Goal: Task Accomplishment & Management: Manage account settings

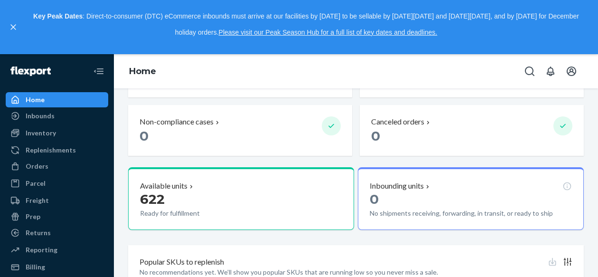
scroll to position [289, 0]
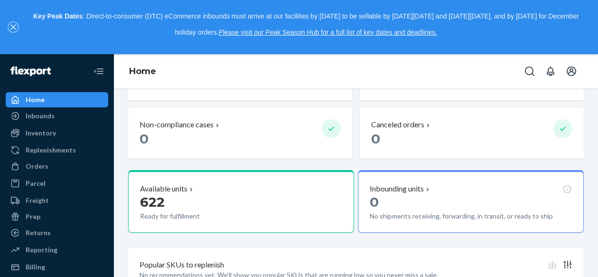
click at [10, 28] on icon "close," at bounding box center [13, 27] width 6 height 6
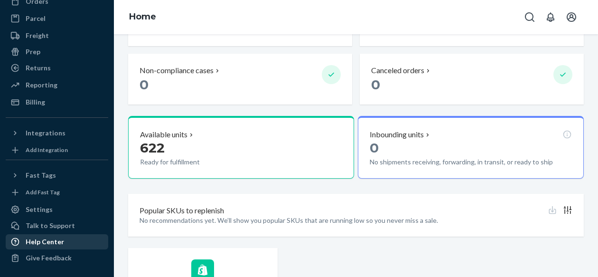
scroll to position [0, 0]
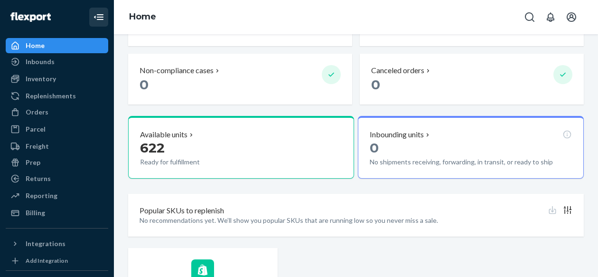
click at [99, 18] on icon "Close Navigation" at bounding box center [98, 16] width 11 height 11
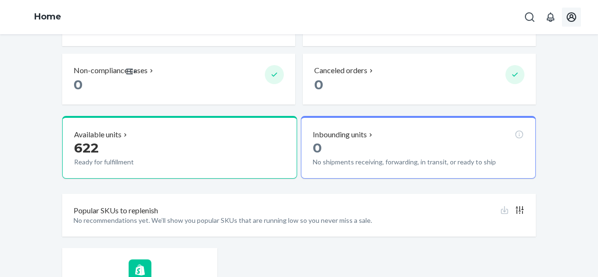
click at [575, 17] on icon "Open account menu" at bounding box center [571, 16] width 11 height 11
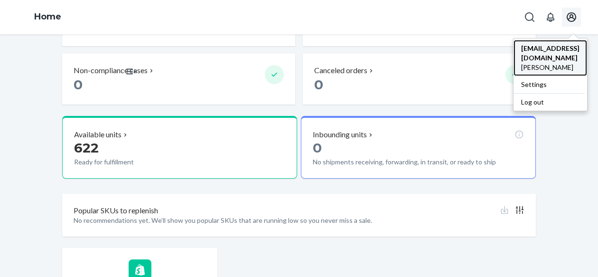
click at [525, 63] on span "[PERSON_NAME]" at bounding box center [550, 67] width 58 height 9
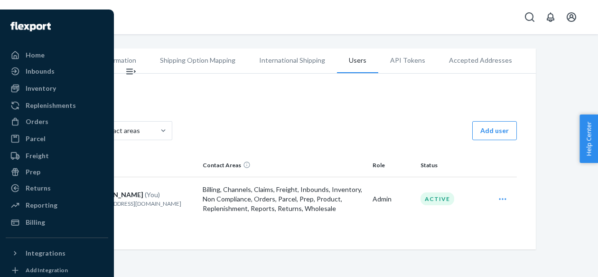
click at [110, 65] on li "Account Information" at bounding box center [105, 60] width 86 height 24
